Goal: Task Accomplishment & Management: Use online tool/utility

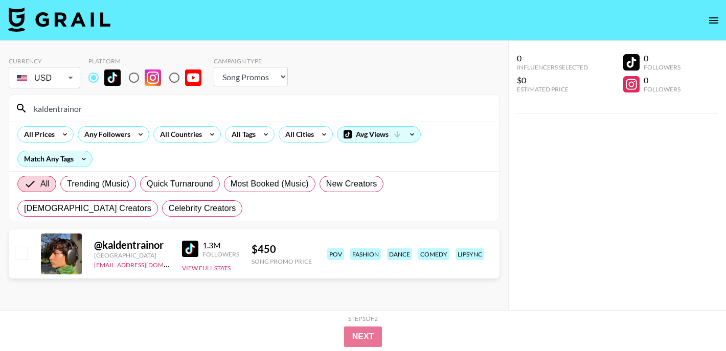
select select "Song"
click at [118, 108] on input "kaldentrainor" at bounding box center [260, 108] width 465 height 16
paste input "saianana"
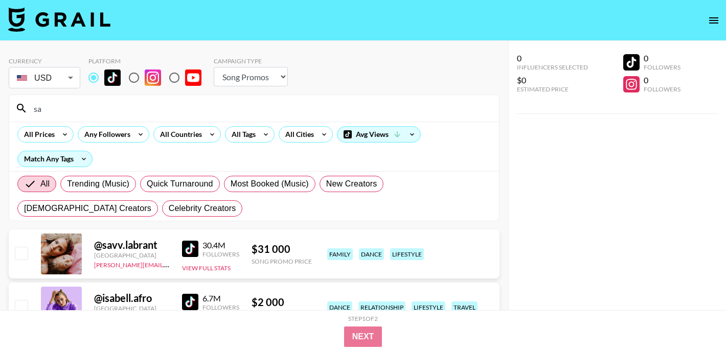
type input "s"
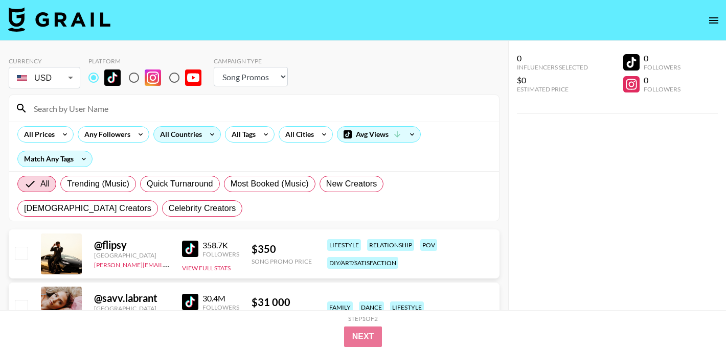
click at [198, 136] on div "All Countries" at bounding box center [179, 134] width 50 height 15
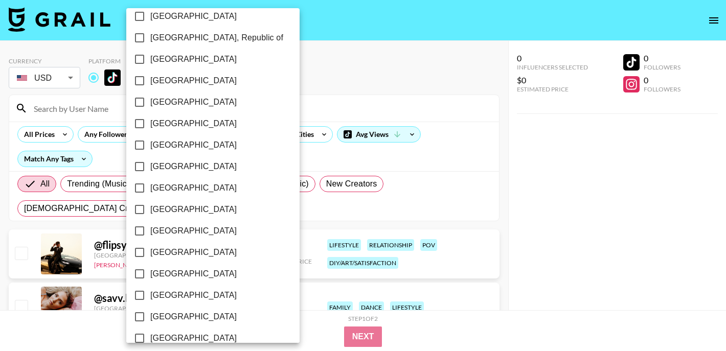
scroll to position [841, 0]
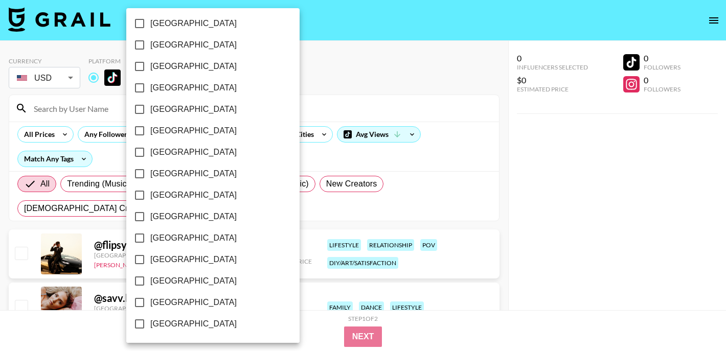
click at [173, 304] on span "[GEOGRAPHIC_DATA]" at bounding box center [193, 303] width 86 height 12
click at [150, 304] on input "[GEOGRAPHIC_DATA]" at bounding box center [139, 302] width 21 height 21
checkbox input "true"
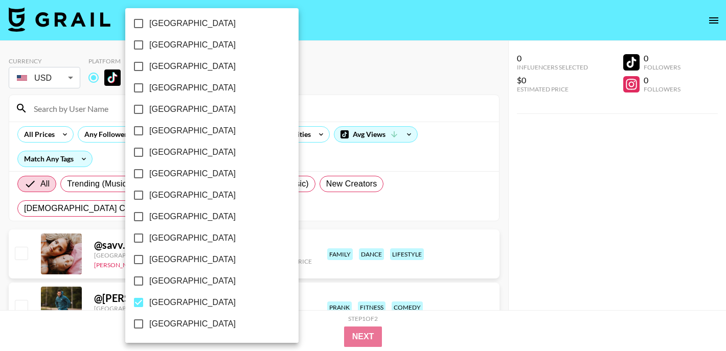
click at [333, 84] on div at bounding box center [363, 175] width 726 height 351
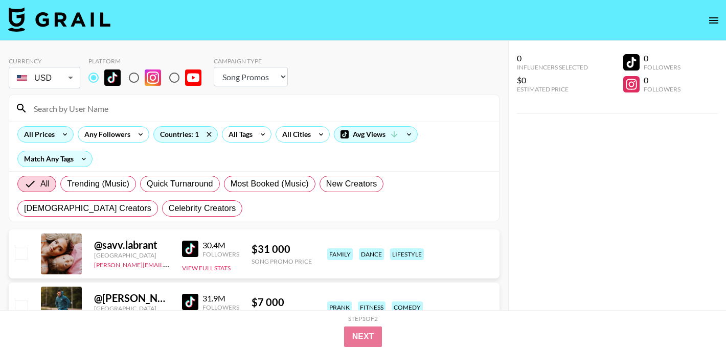
click at [61, 137] on icon at bounding box center [65, 134] width 16 height 15
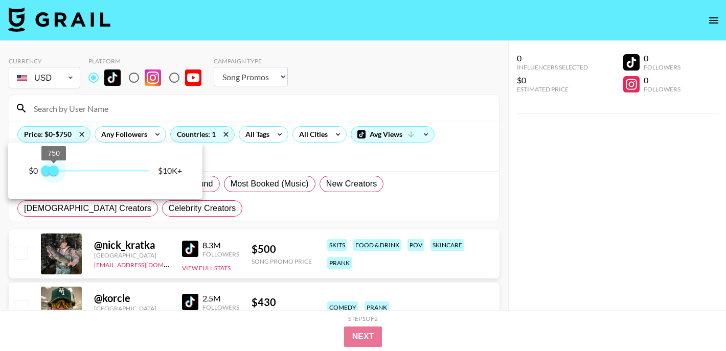
type input "500"
drag, startPoint x: 149, startPoint y: 172, endPoint x: 53, endPoint y: 168, distance: 96.2
click at [53, 168] on span "500" at bounding box center [51, 171] width 10 height 10
click at [293, 147] on div at bounding box center [363, 175] width 726 height 351
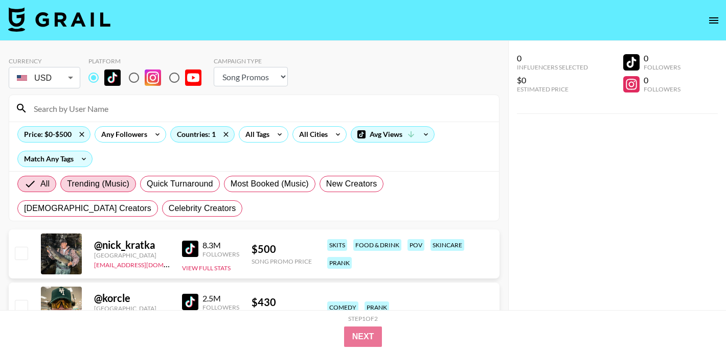
click at [108, 184] on span "Trending (Music)" at bounding box center [98, 184] width 62 height 12
click at [67, 184] on input "Trending (Music)" at bounding box center [67, 184] width 0 height 0
radio input "true"
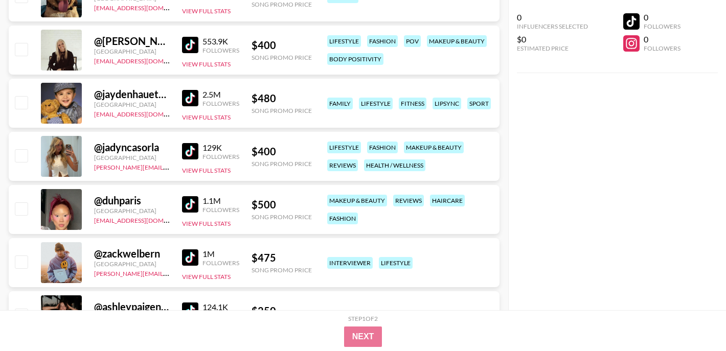
scroll to position [378, 0]
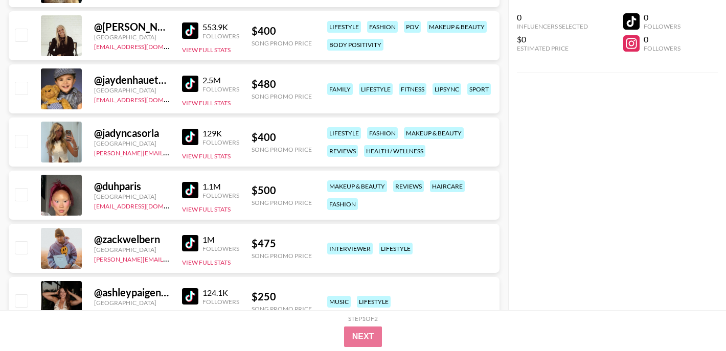
click at [188, 137] on img at bounding box center [190, 137] width 16 height 16
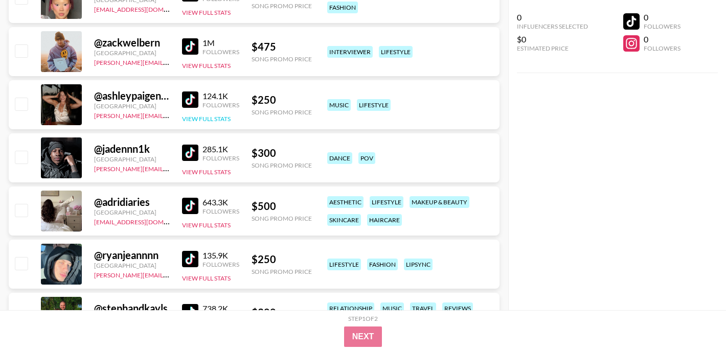
scroll to position [586, 0]
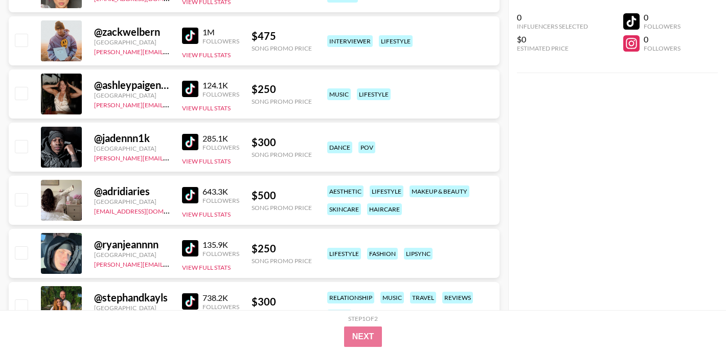
click at [191, 189] on img at bounding box center [190, 195] width 16 height 16
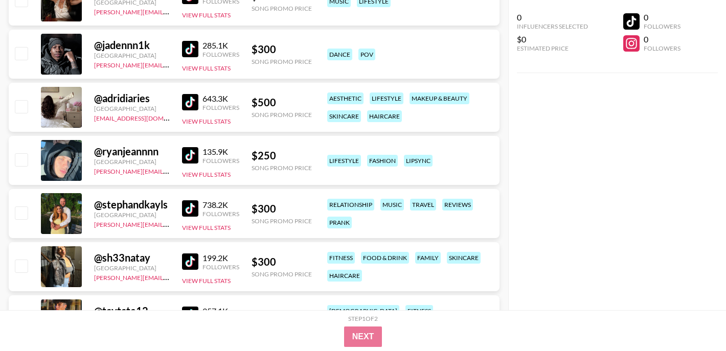
scroll to position [699, 0]
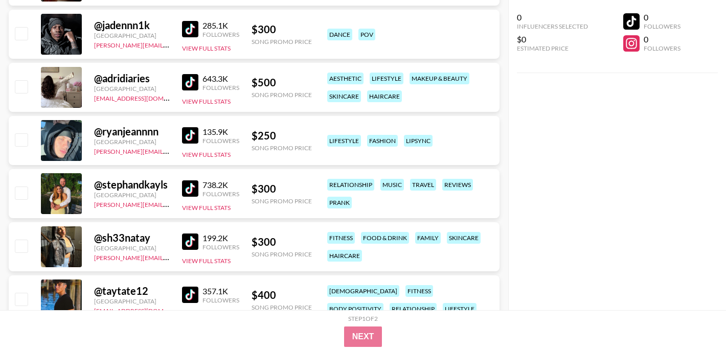
click at [193, 189] on img at bounding box center [190, 189] width 16 height 16
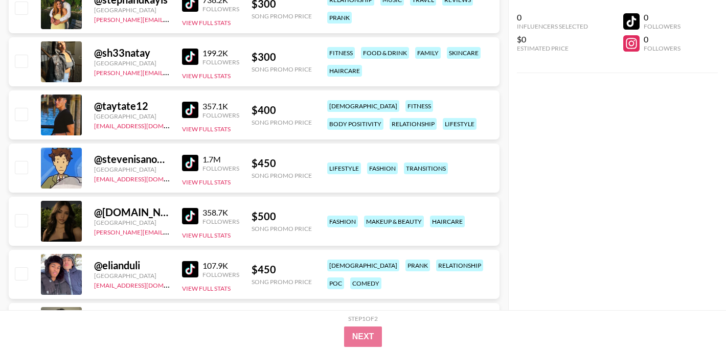
scroll to position [910, 0]
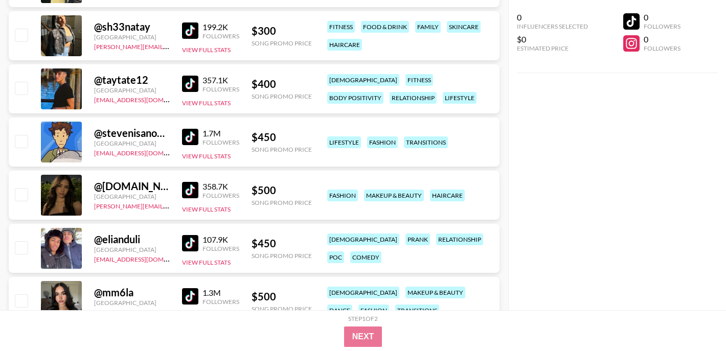
click at [193, 190] on img at bounding box center [190, 190] width 16 height 16
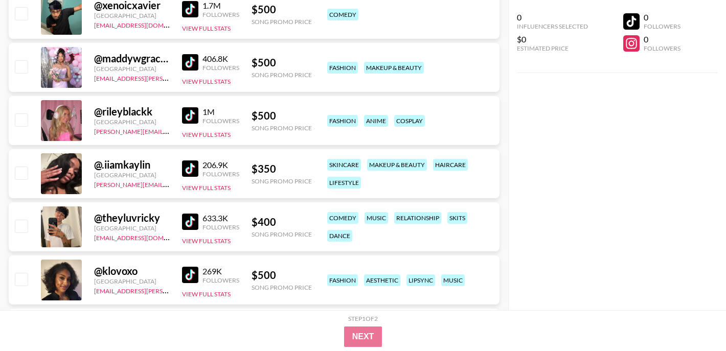
scroll to position [1361, 0]
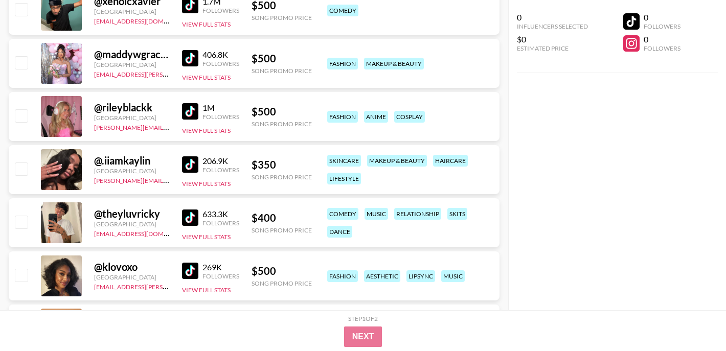
click at [194, 168] on img at bounding box center [190, 164] width 16 height 16
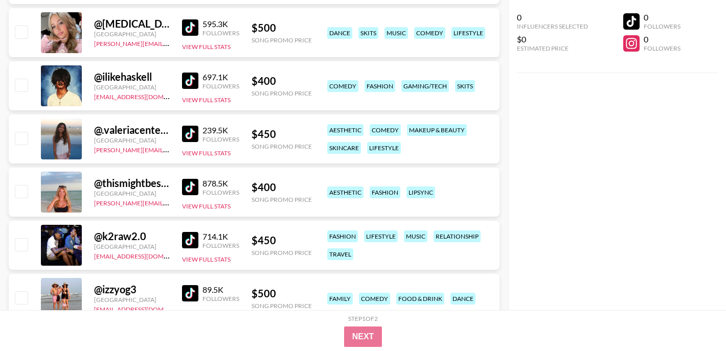
scroll to position [1767, 0]
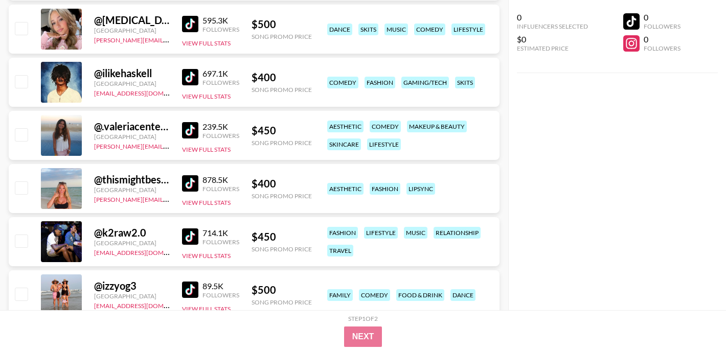
click at [194, 184] on img at bounding box center [190, 183] width 16 height 16
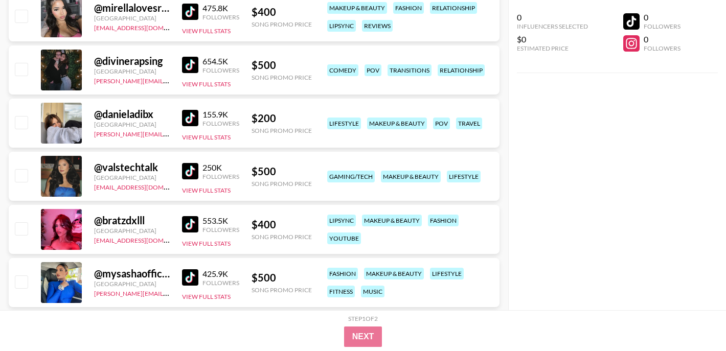
scroll to position [2209, 0]
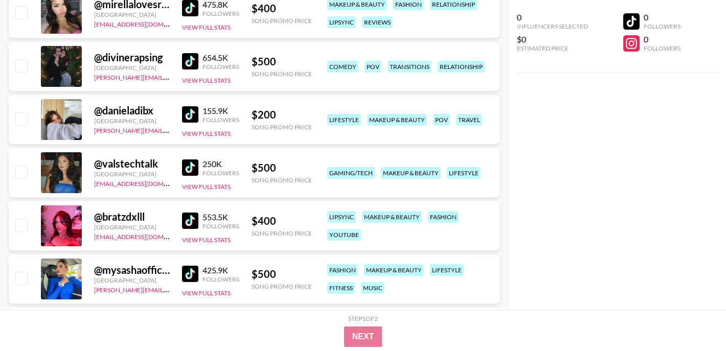
click at [190, 165] on img at bounding box center [190, 168] width 16 height 16
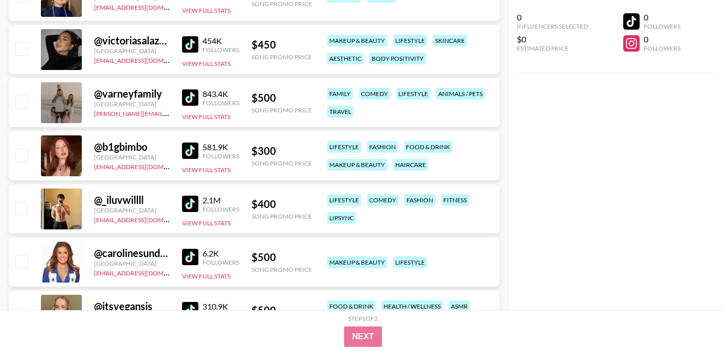
scroll to position [2672, 0]
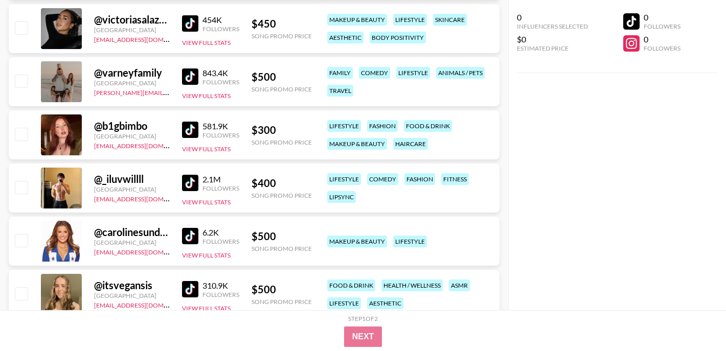
click at [189, 129] on img at bounding box center [190, 130] width 16 height 16
